Goal: Information Seeking & Learning: Learn about a topic

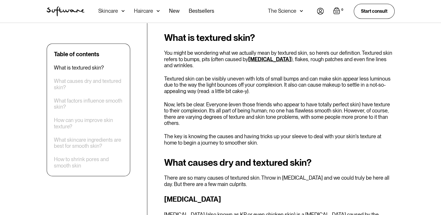
scroll to position [255, 0]
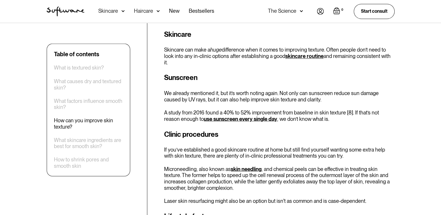
scroll to position [1033, 0]
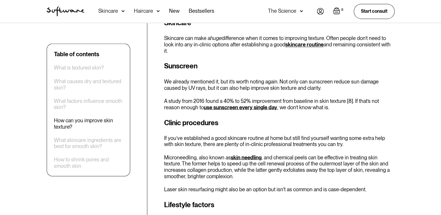
click at [414, 145] on div "Table of contents What is textured skin? What causes dry and textured skin? Wha…" at bounding box center [220, 133] width 441 height 1897
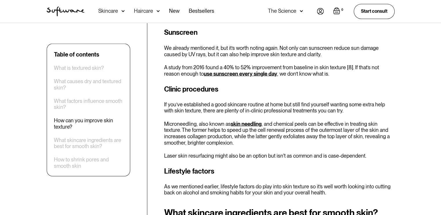
scroll to position [1068, 0]
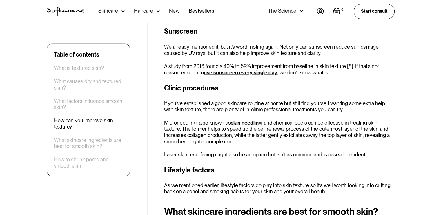
click at [406, 109] on div "Table of contents What is textured skin? What causes dry and textured skin? Wha…" at bounding box center [220, 99] width 441 height 1897
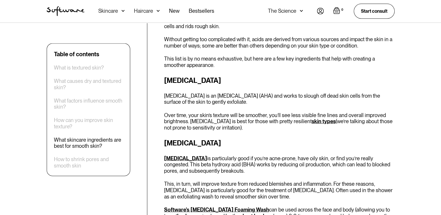
scroll to position [1289, 0]
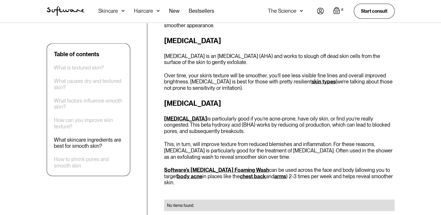
scroll to position [1335, 0]
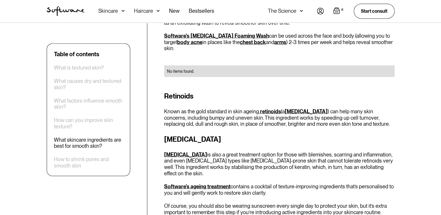
scroll to position [1463, 0]
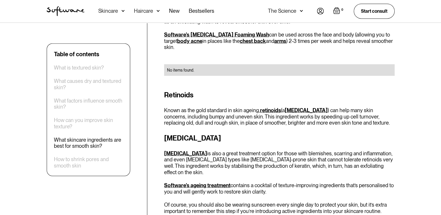
click at [391, 107] on p "Known as the gold standard in skin ageing, retinoids (a [MEDICAL_DATA] ) can he…" at bounding box center [279, 116] width 231 height 19
drag, startPoint x: 317, startPoint y: 60, endPoint x: 329, endPoint y: 59, distance: 12.0
click at [329, 107] on p "Known as the gold standard in skin ageing, retinoids (a [MEDICAL_DATA] ) can he…" at bounding box center [279, 116] width 231 height 19
drag, startPoint x: 311, startPoint y: 59, endPoint x: 374, endPoint y: 57, distance: 63.3
click at [374, 107] on p "Known as the gold standard in skin ageing, retinoids (a [MEDICAL_DATA] ) can he…" at bounding box center [279, 116] width 231 height 19
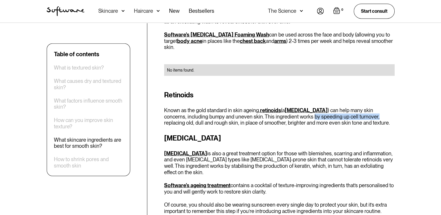
copy p "by speeding up cell turnover,"
drag, startPoint x: 165, startPoint y: 65, endPoint x: 389, endPoint y: 65, distance: 224.3
click at [389, 107] on p "Known as the gold standard in skin ageing, retinoids (a [MEDICAL_DATA] ) can he…" at bounding box center [279, 116] width 231 height 19
copy p "replacing old, dull and rough skin, in place of smoother, brighter and more eve…"
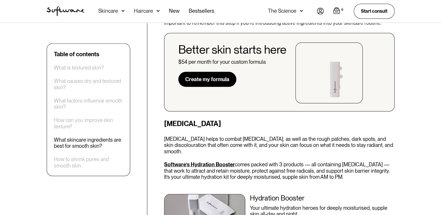
scroll to position [1672, 0]
